Goal: Transaction & Acquisition: Purchase product/service

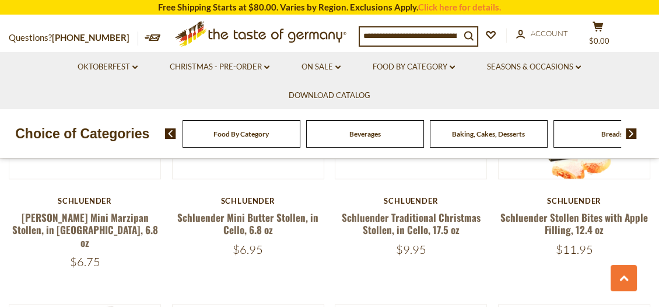
scroll to position [990, 0]
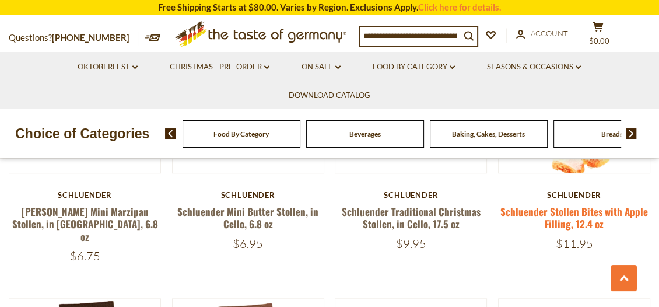
click at [580, 204] on link "Schluender Stollen Bites with Apple Filling, 12.4 oz" at bounding box center [575, 217] width 148 height 27
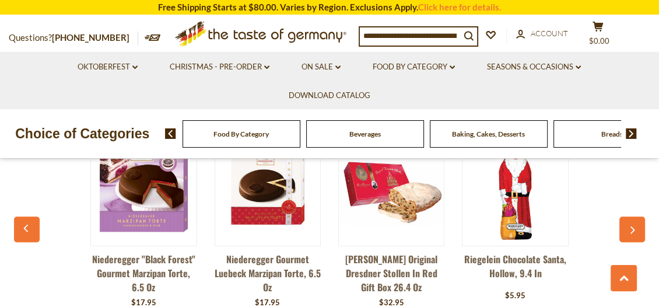
scroll to position [875, 0]
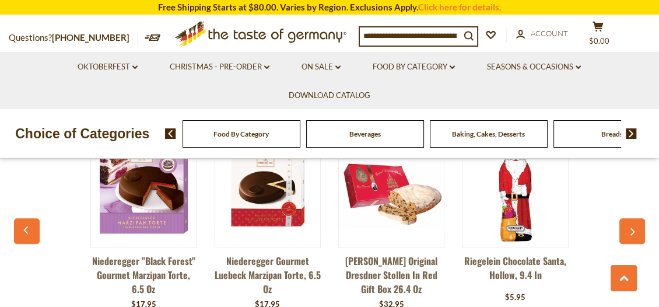
click at [405, 192] on img at bounding box center [391, 189] width 105 height 105
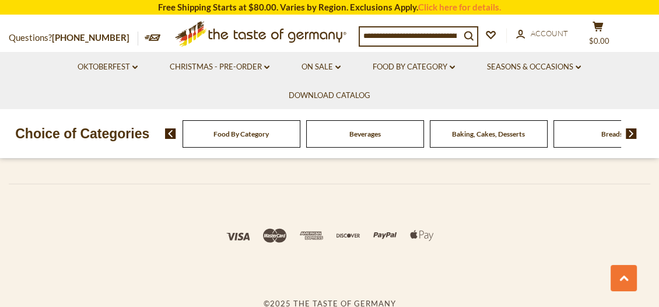
scroll to position [2367, 0]
